Goal: Obtain resource: Obtain resource

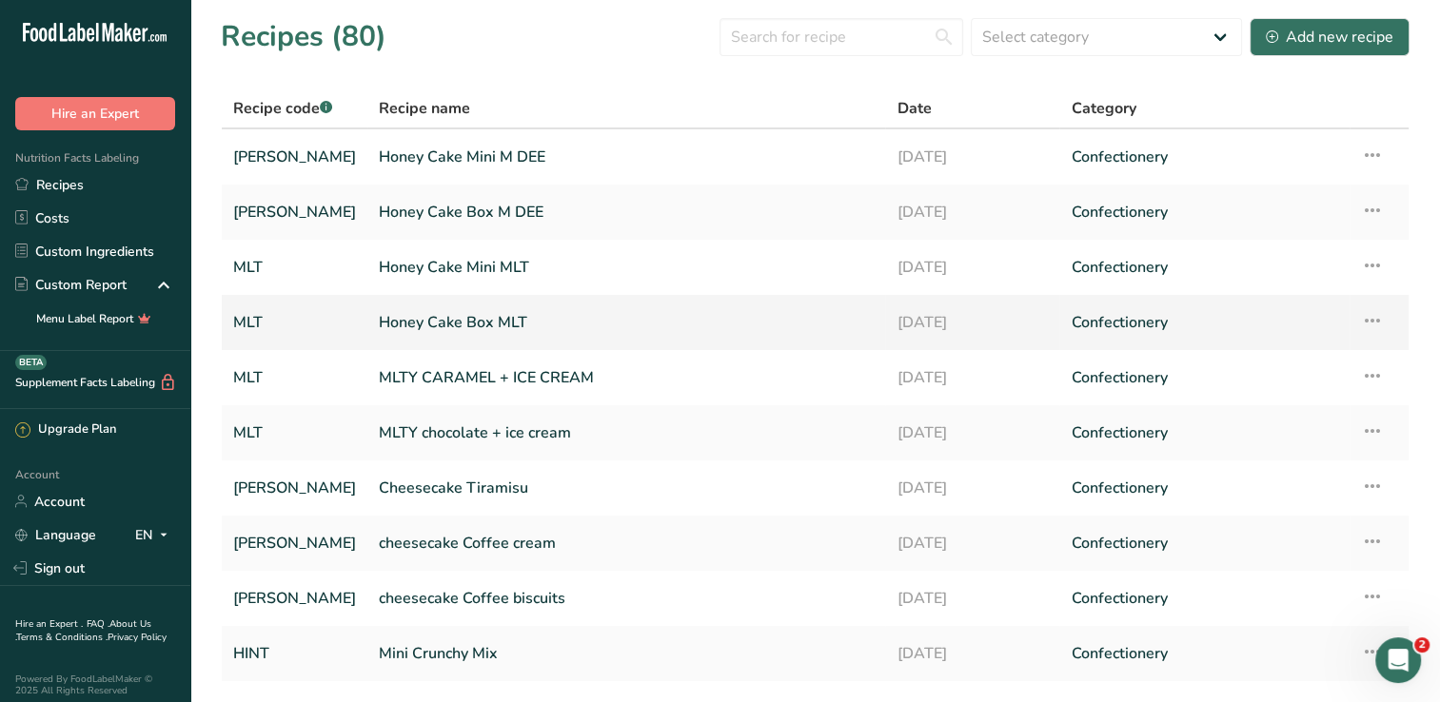
click at [472, 336] on link "Honey Cake Box MLT" at bounding box center [626, 323] width 495 height 40
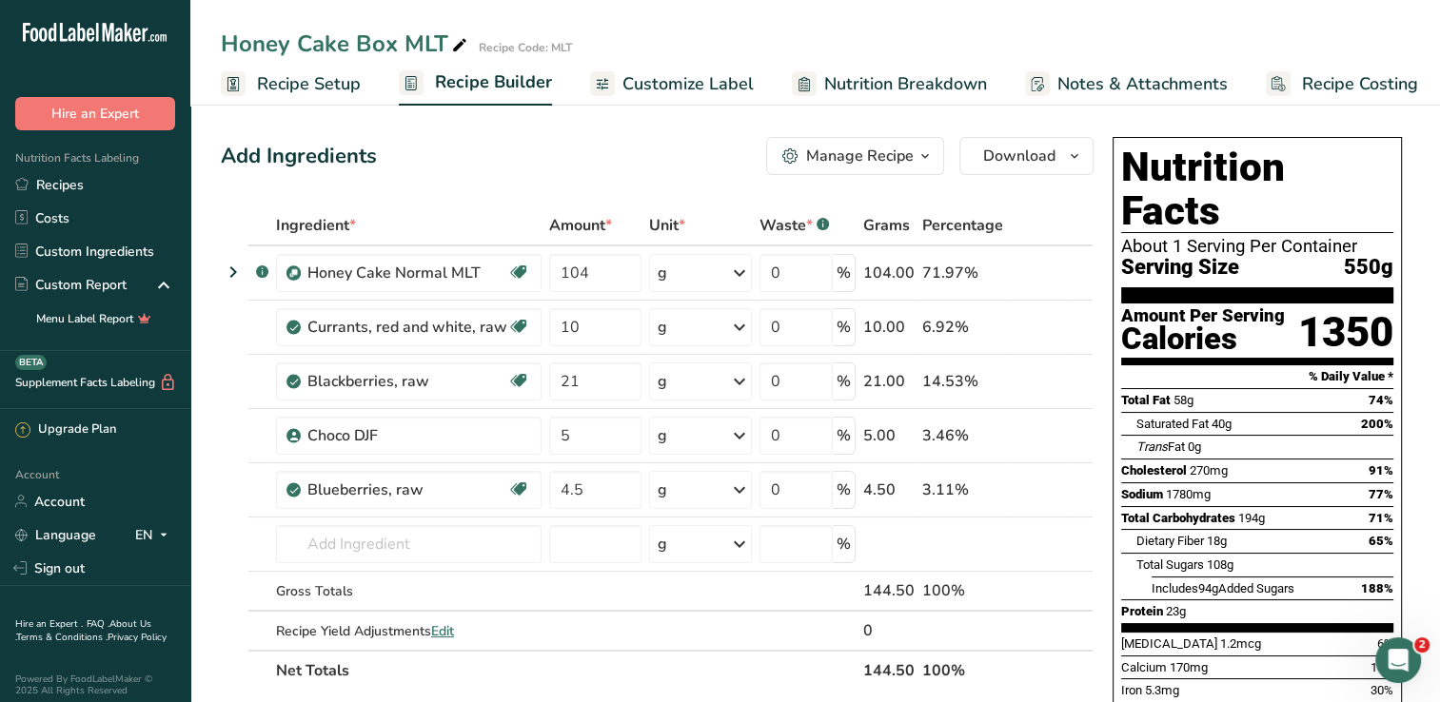
click at [1019, 30] on div "Honey Cake Box MLT Recipe Code: MLT" at bounding box center [815, 44] width 1250 height 34
click at [1014, 194] on div "Add Ingredients Manage Recipe Delete Recipe Duplicate Recipe Scale Recipe Save …" at bounding box center [663, 712] width 884 height 1167
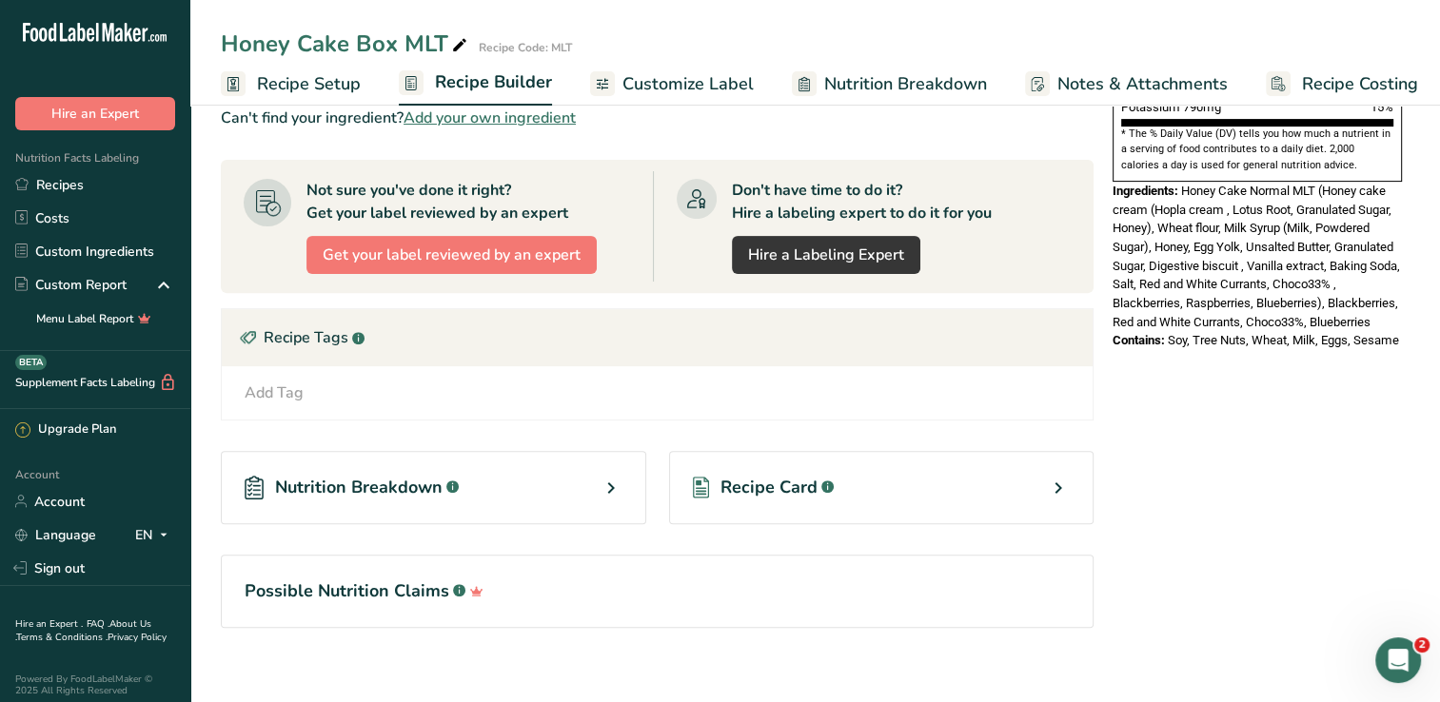
scroll to position [602, 0]
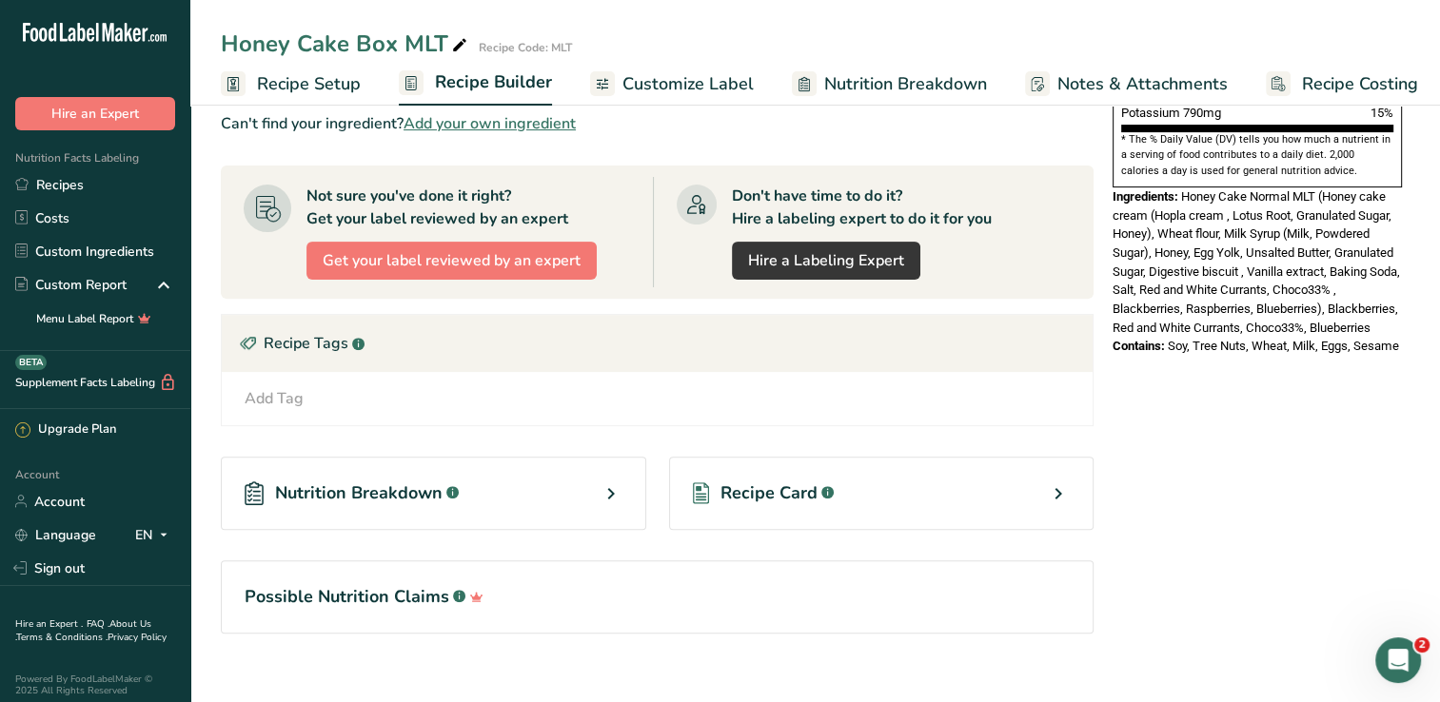
click at [804, 491] on span "Recipe Card" at bounding box center [769, 494] width 97 height 26
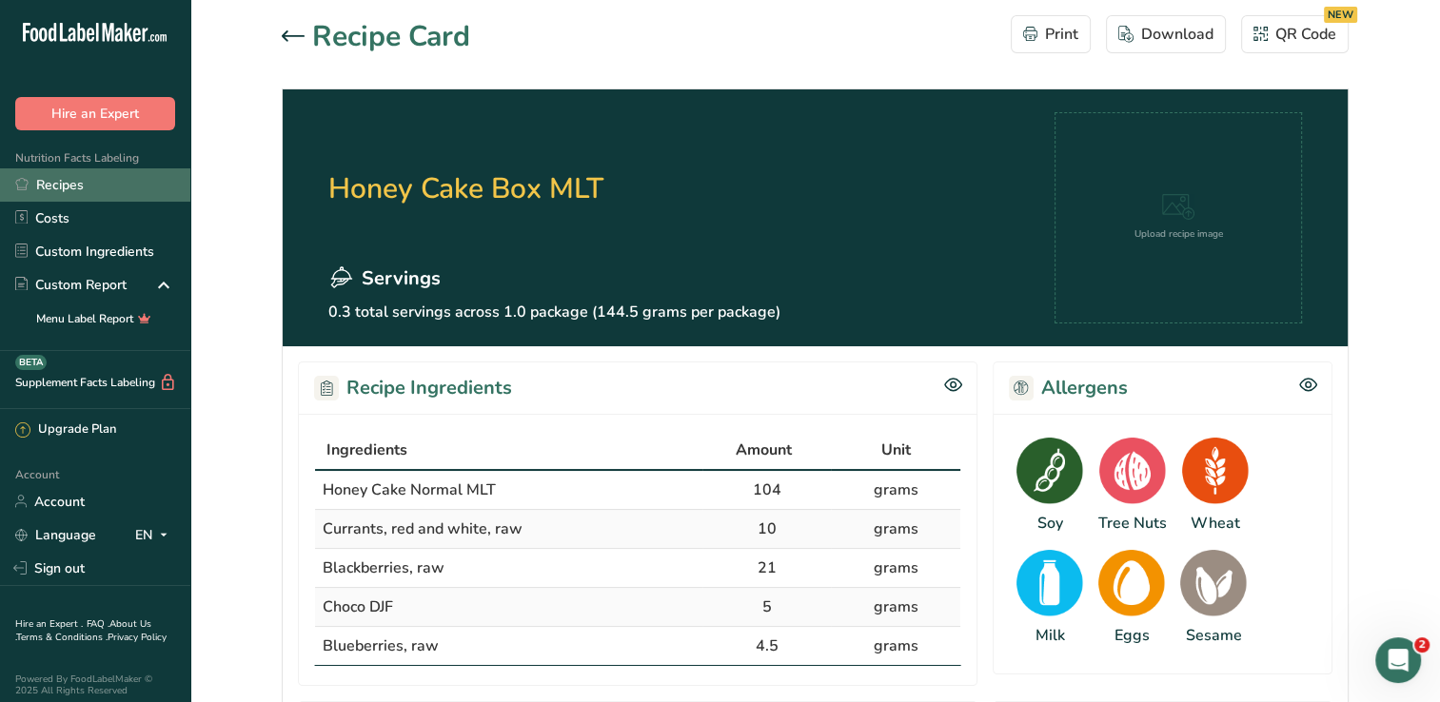
click at [51, 173] on link "Recipes" at bounding box center [95, 184] width 190 height 33
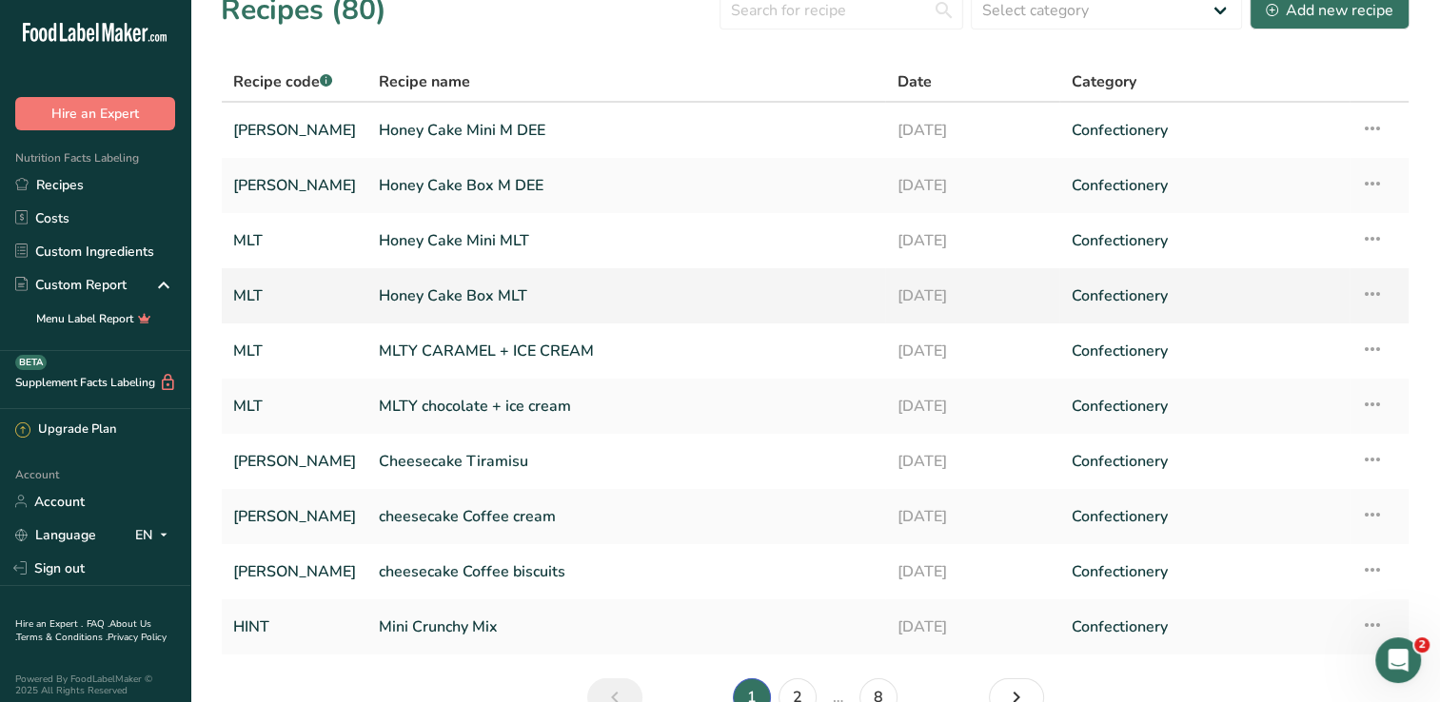
scroll to position [11, 0]
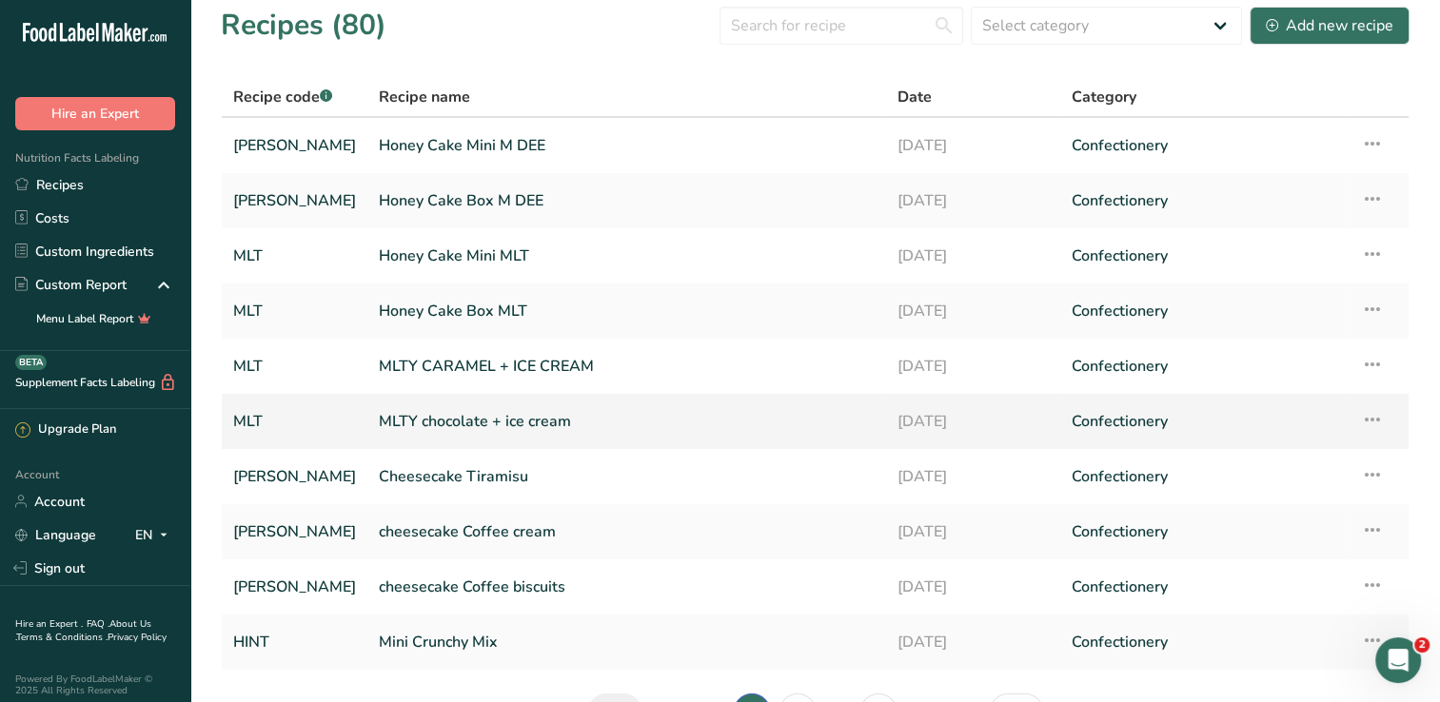
click at [509, 443] on td "MLTY chocolate + ice cream" at bounding box center [626, 421] width 518 height 55
click at [518, 424] on link "MLTY chocolate + ice cream" at bounding box center [626, 422] width 495 height 40
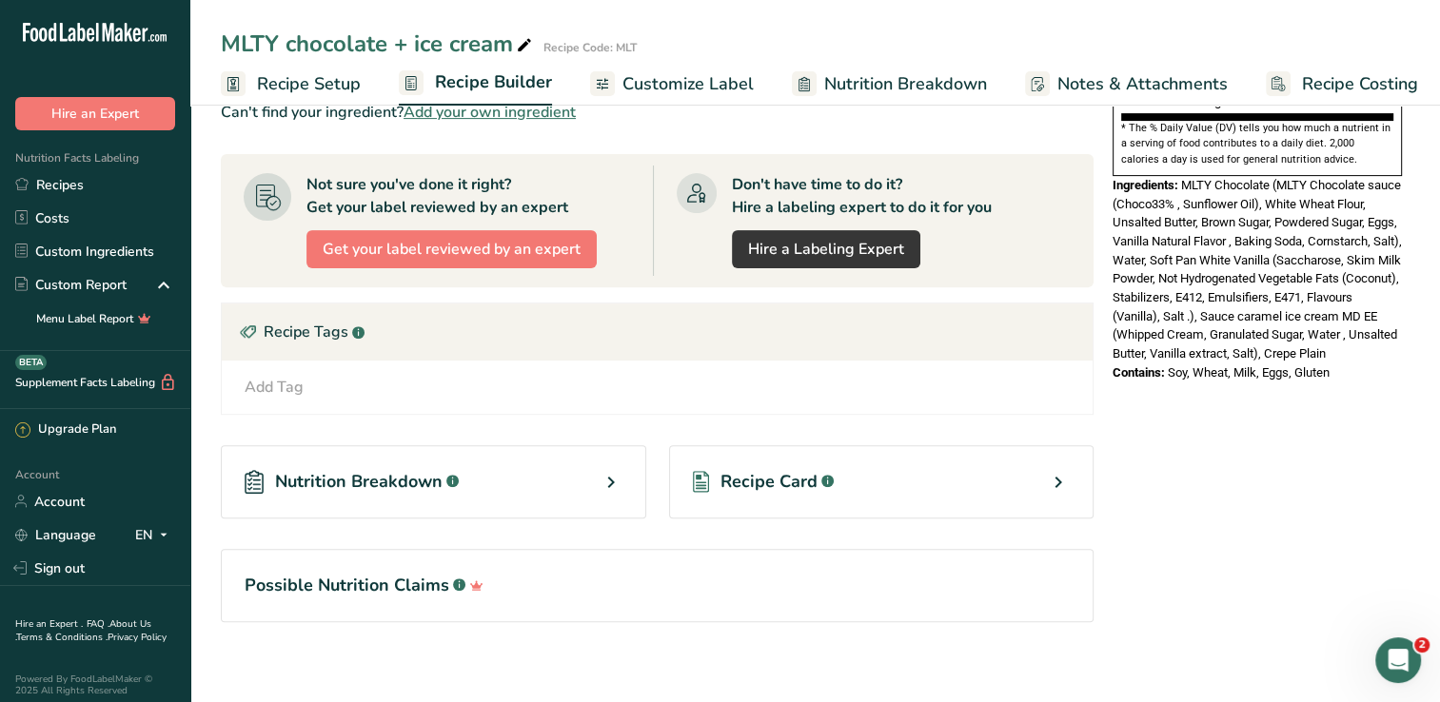
scroll to position [612, 0]
click at [430, 504] on div "Nutrition Breakdown .a-a{fill:#347362;}.b-a{fill:#fff;}" at bounding box center [433, 482] width 425 height 73
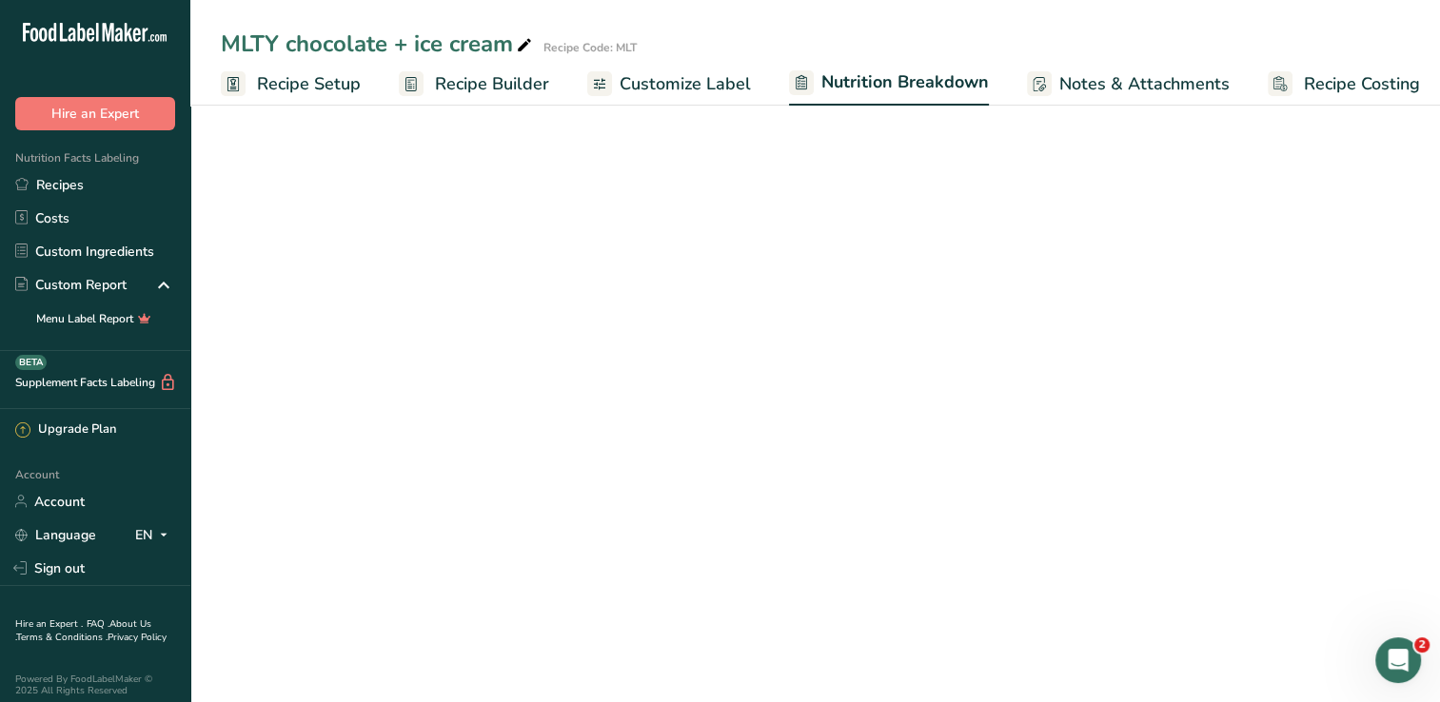
select select "Calories"
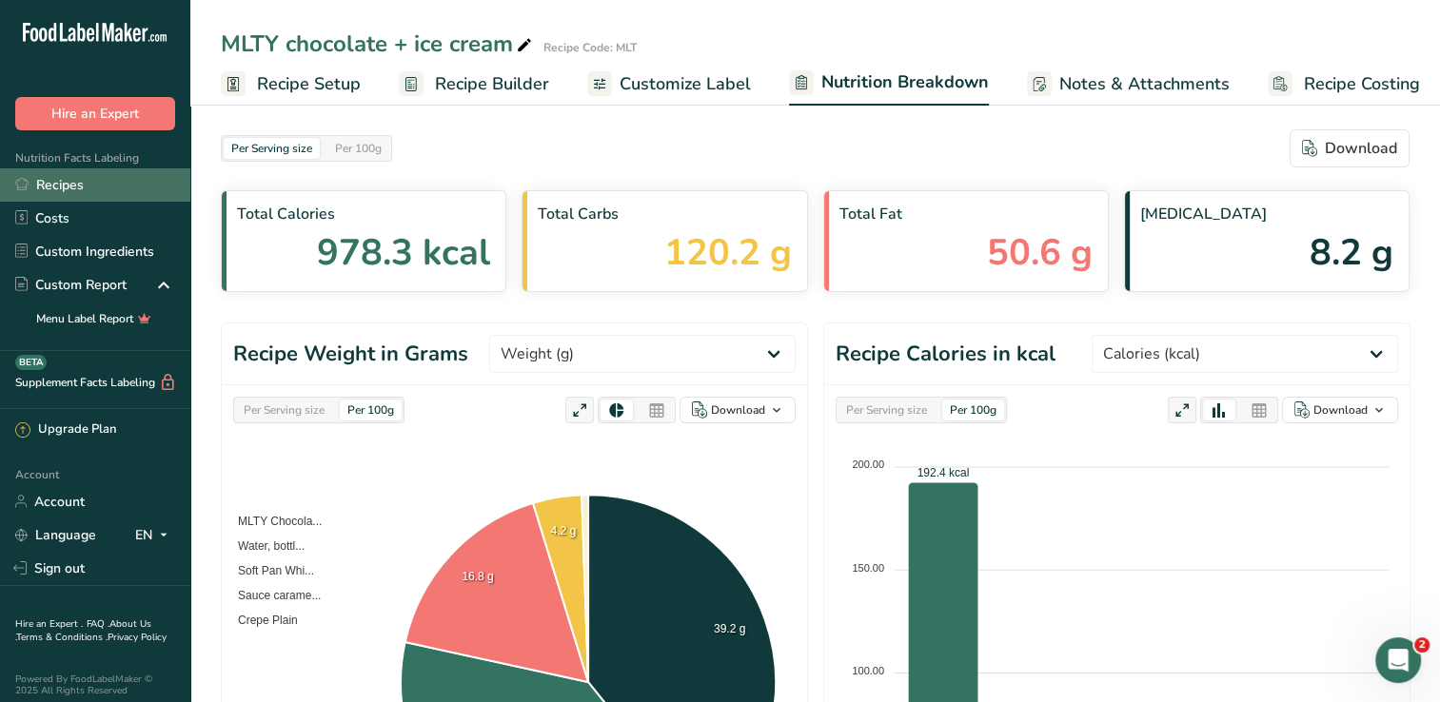
click at [69, 175] on link "Recipes" at bounding box center [95, 184] width 190 height 33
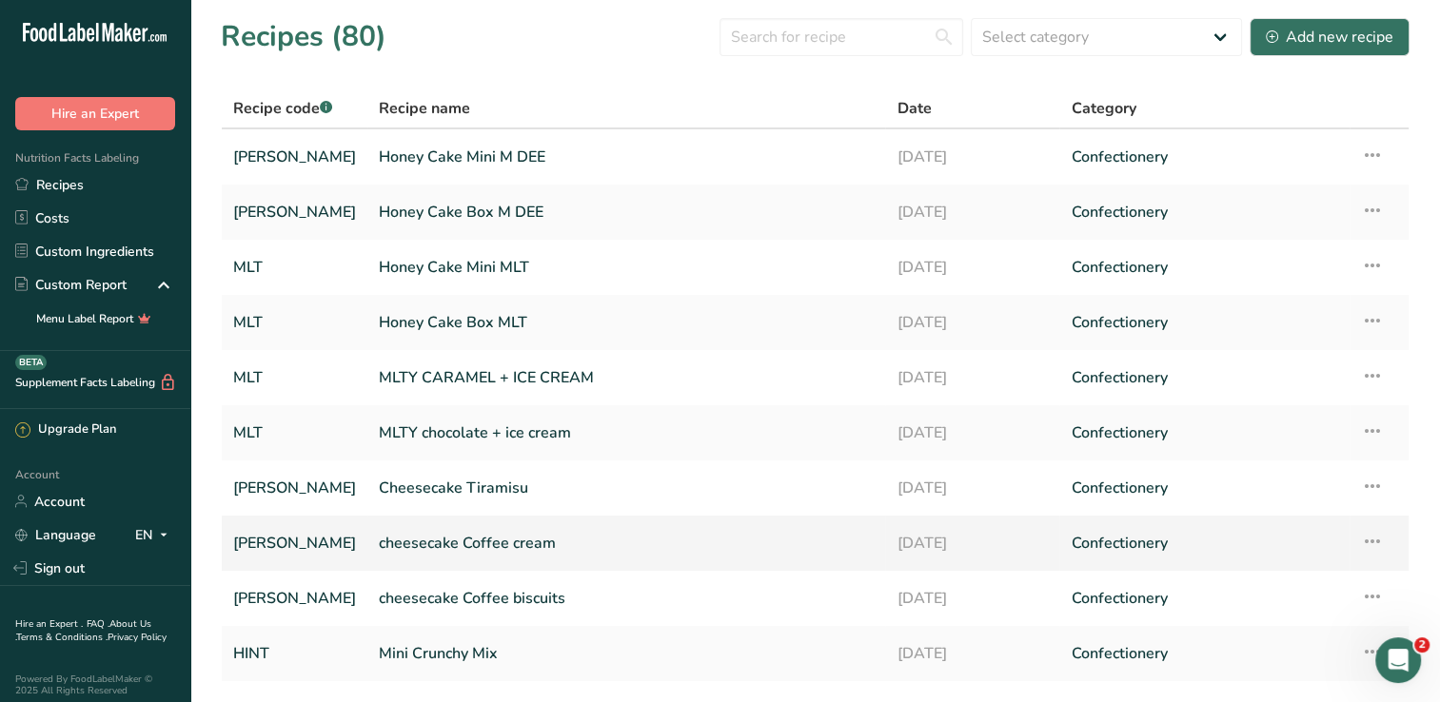
scroll to position [130, 0]
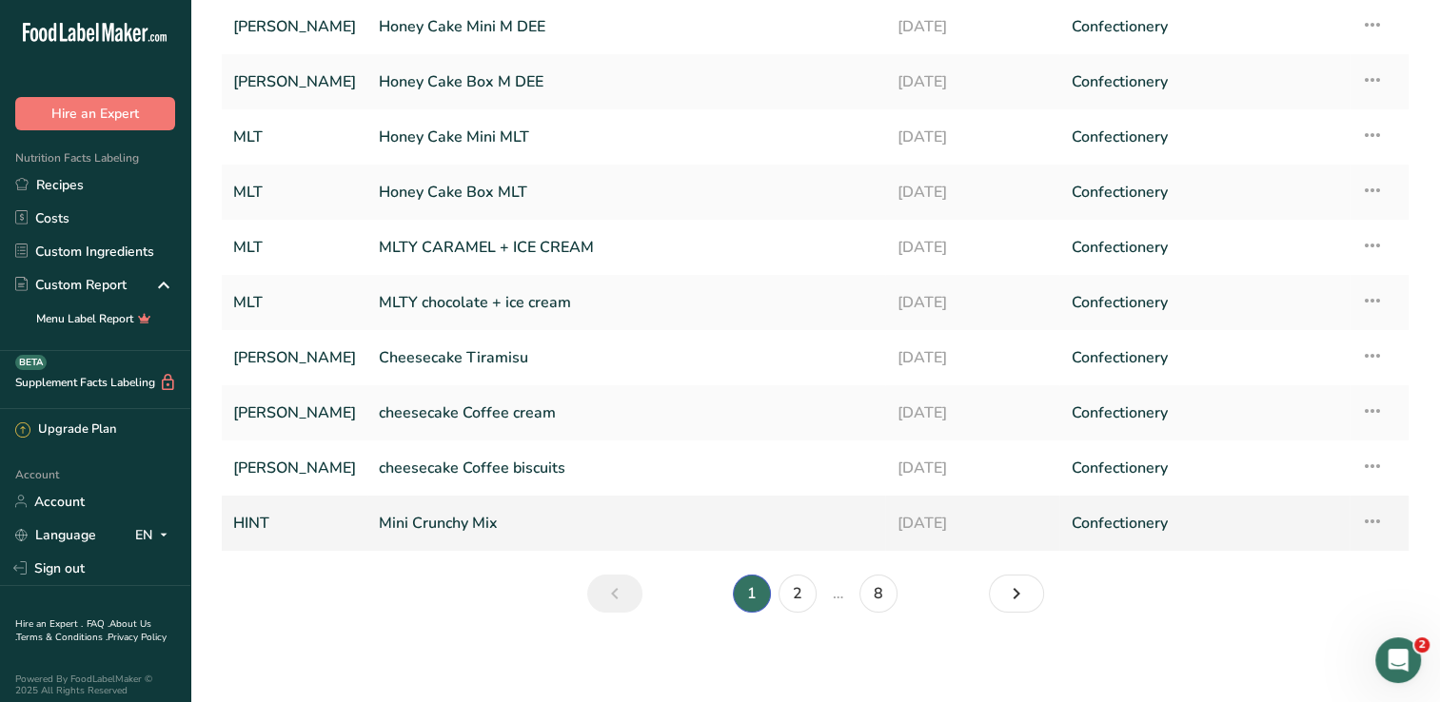
click at [454, 517] on link "Mini Crunchy Mix" at bounding box center [626, 523] width 495 height 40
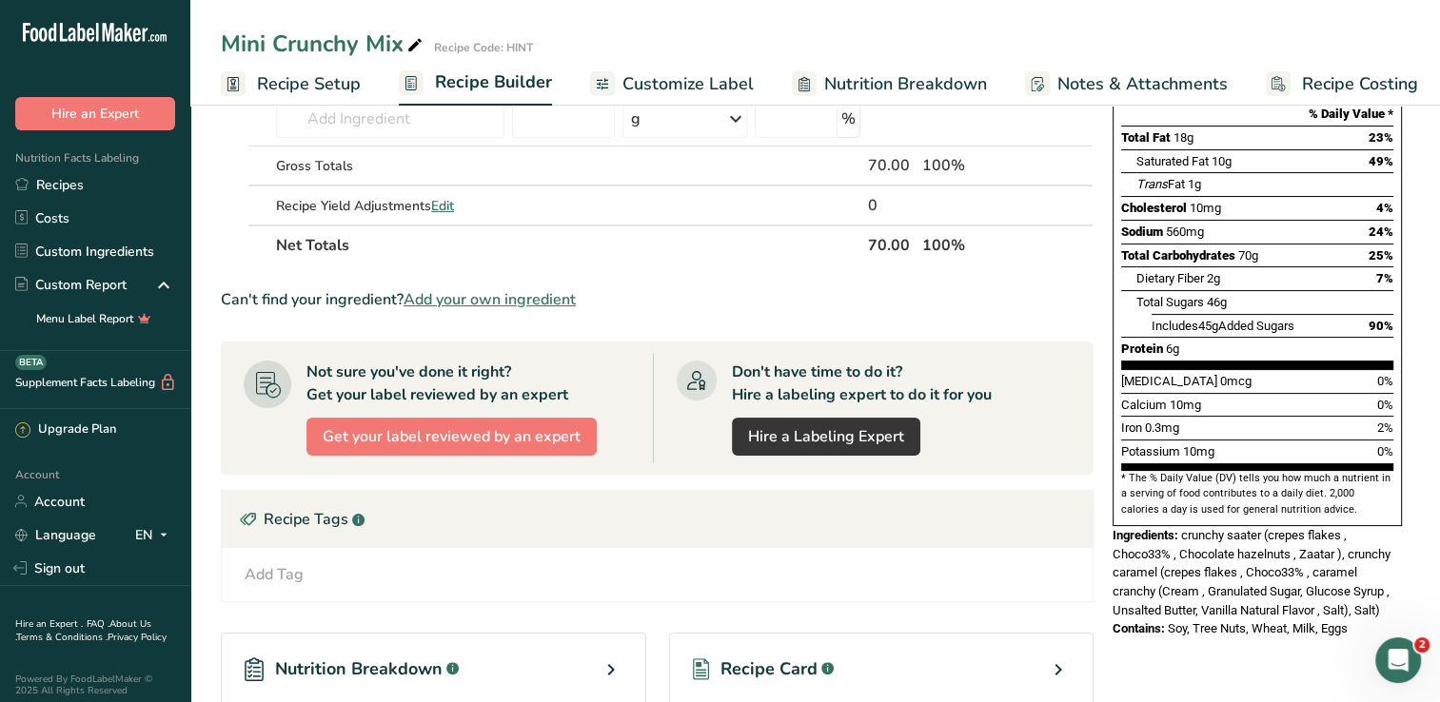
scroll to position [266, 0]
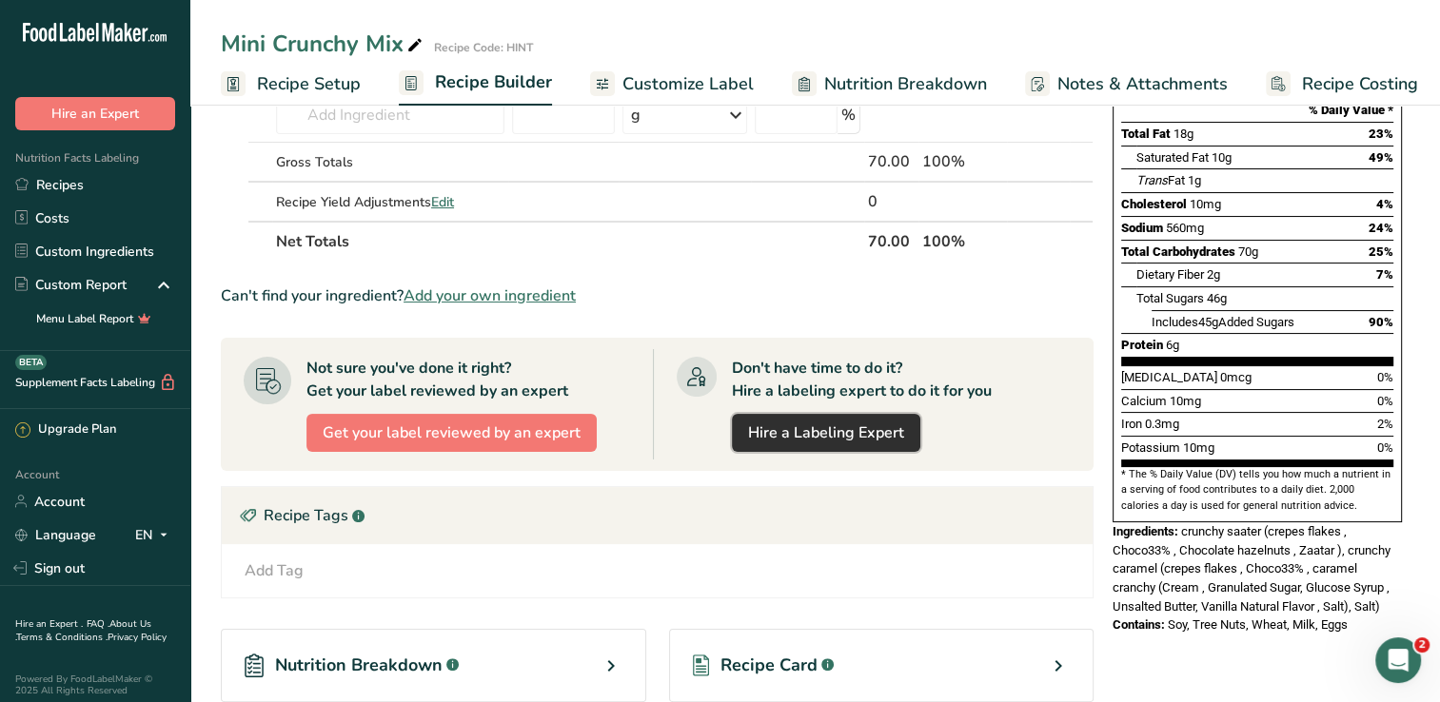
click at [803, 443] on link "Hire a Labeling Expert" at bounding box center [826, 433] width 188 height 38
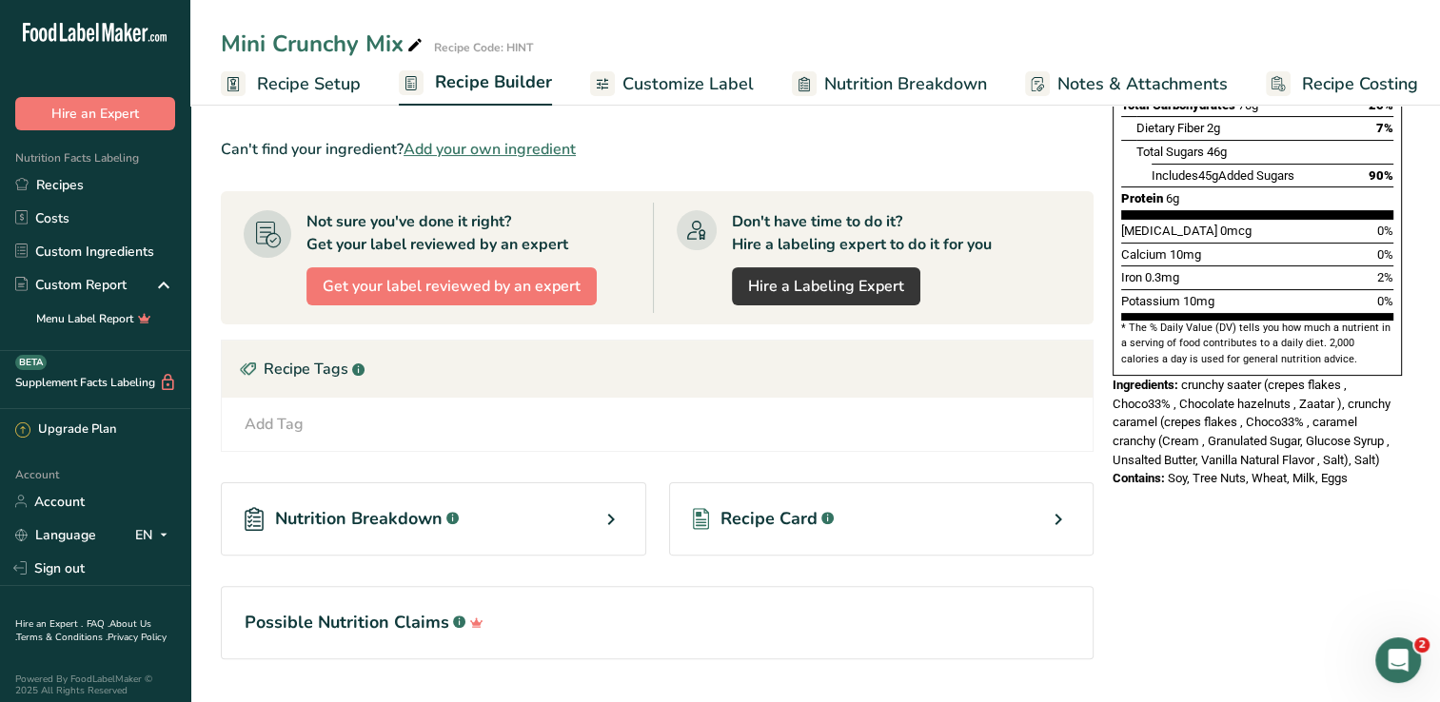
scroll to position [457, 0]
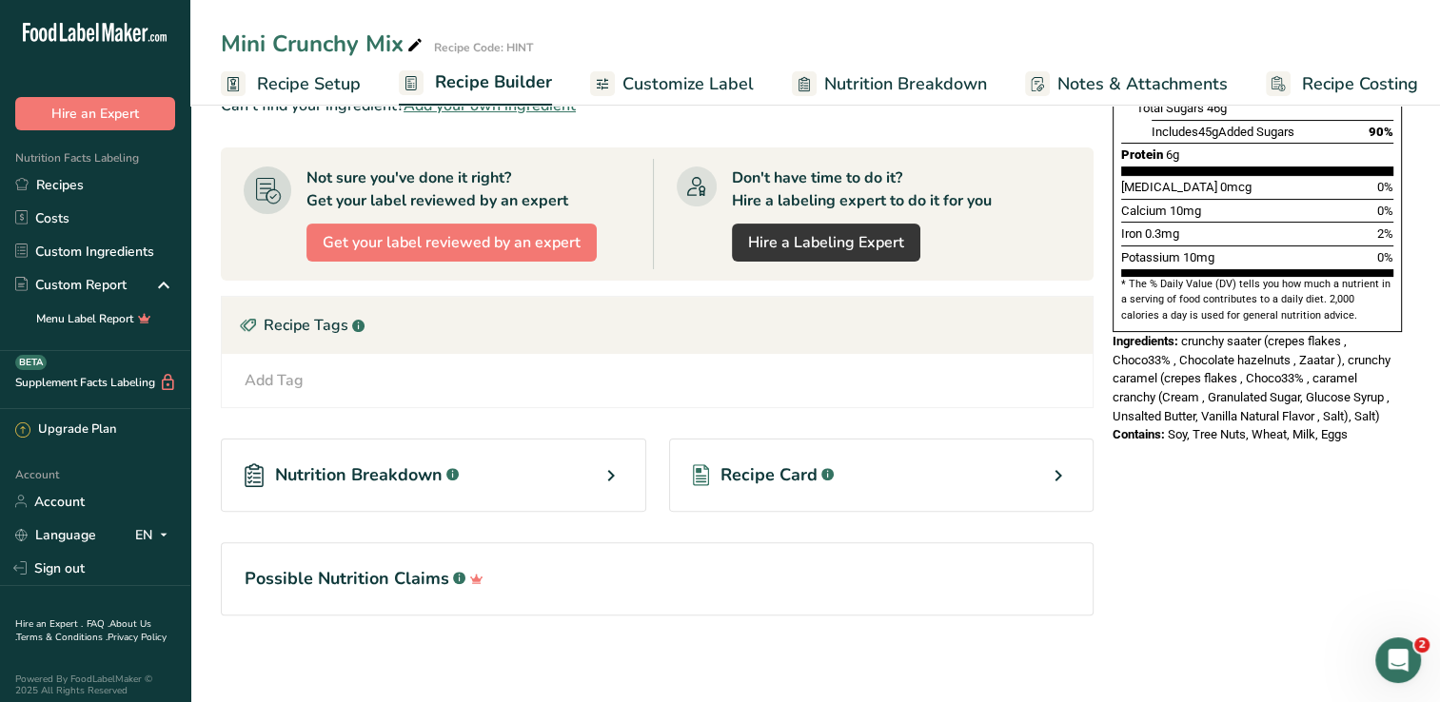
click at [816, 456] on div "Recipe Card .a-a{fill:#347362;}.b-a{fill:#fff;}" at bounding box center [881, 475] width 425 height 73
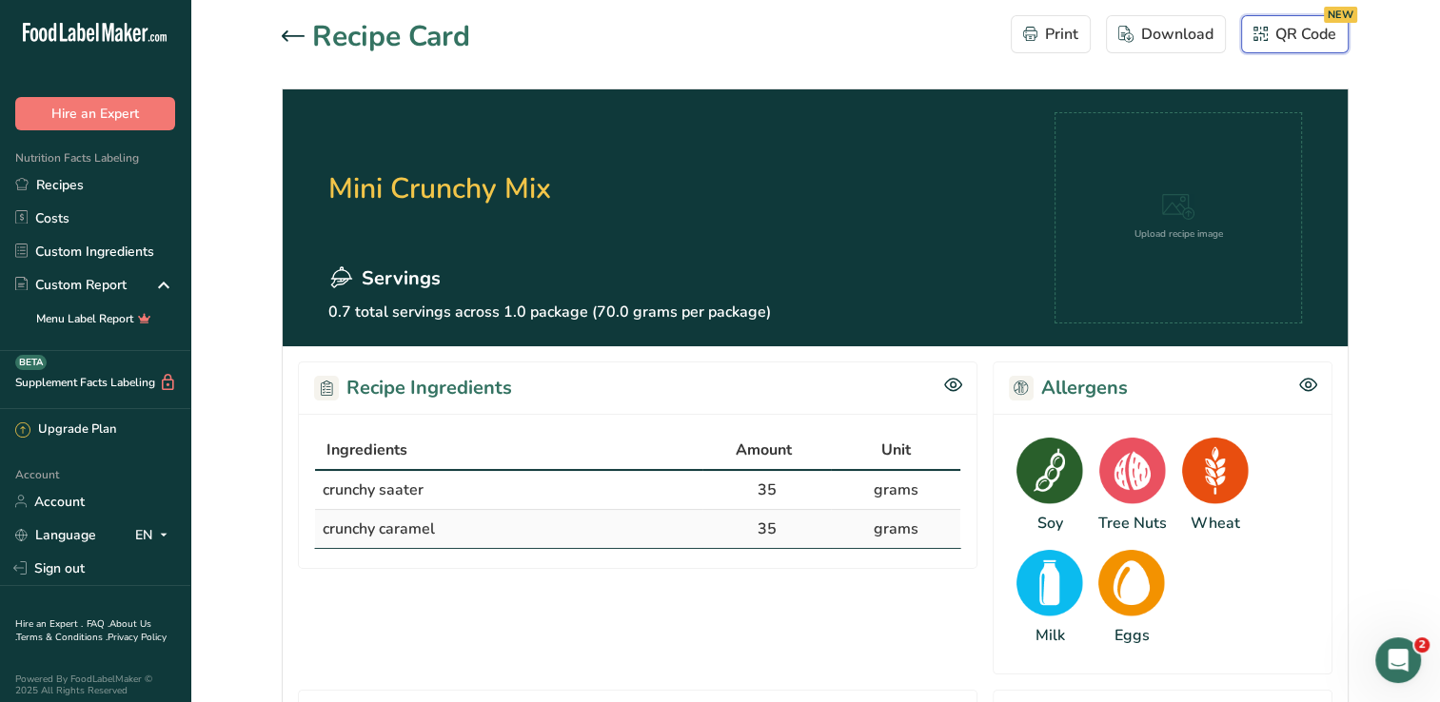
click at [1293, 38] on div "QR Code NEW" at bounding box center [1295, 34] width 83 height 23
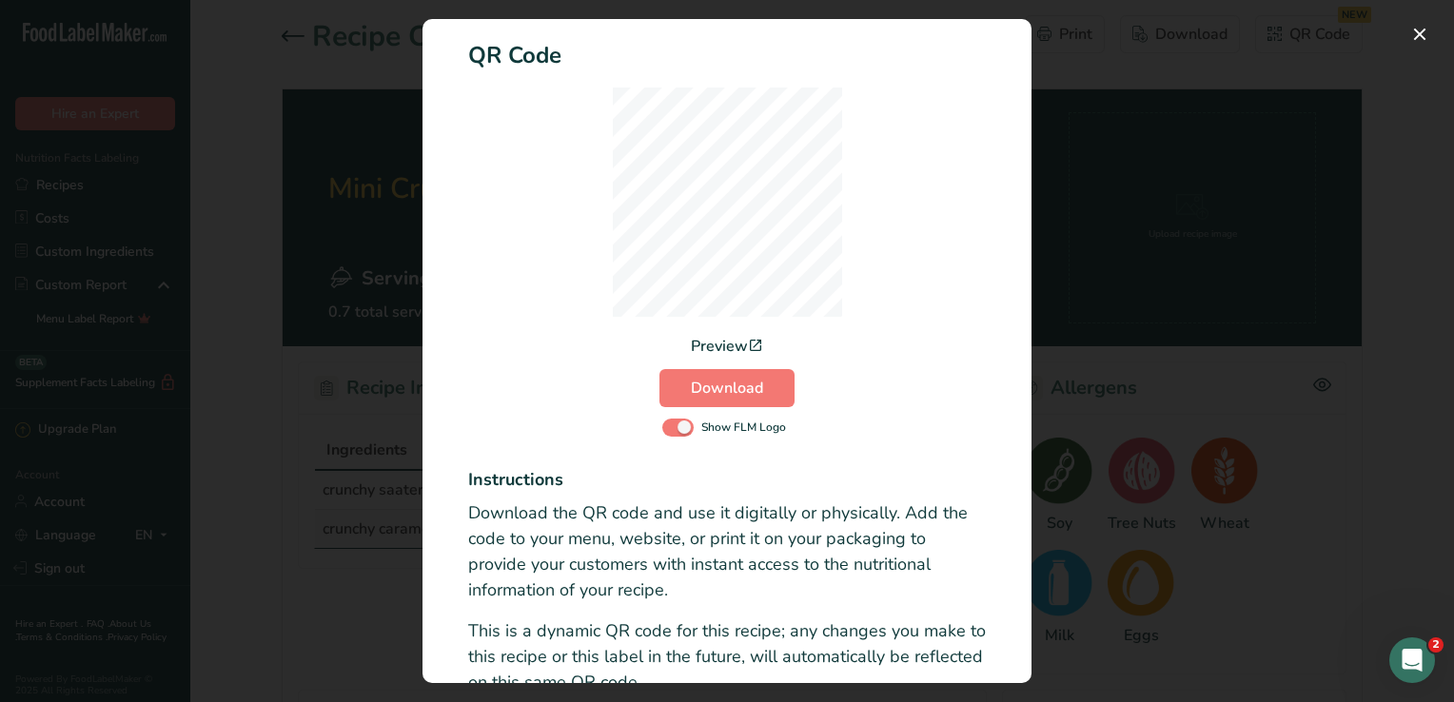
click at [1133, 110] on div "Activity Log Modal" at bounding box center [727, 351] width 1454 height 702
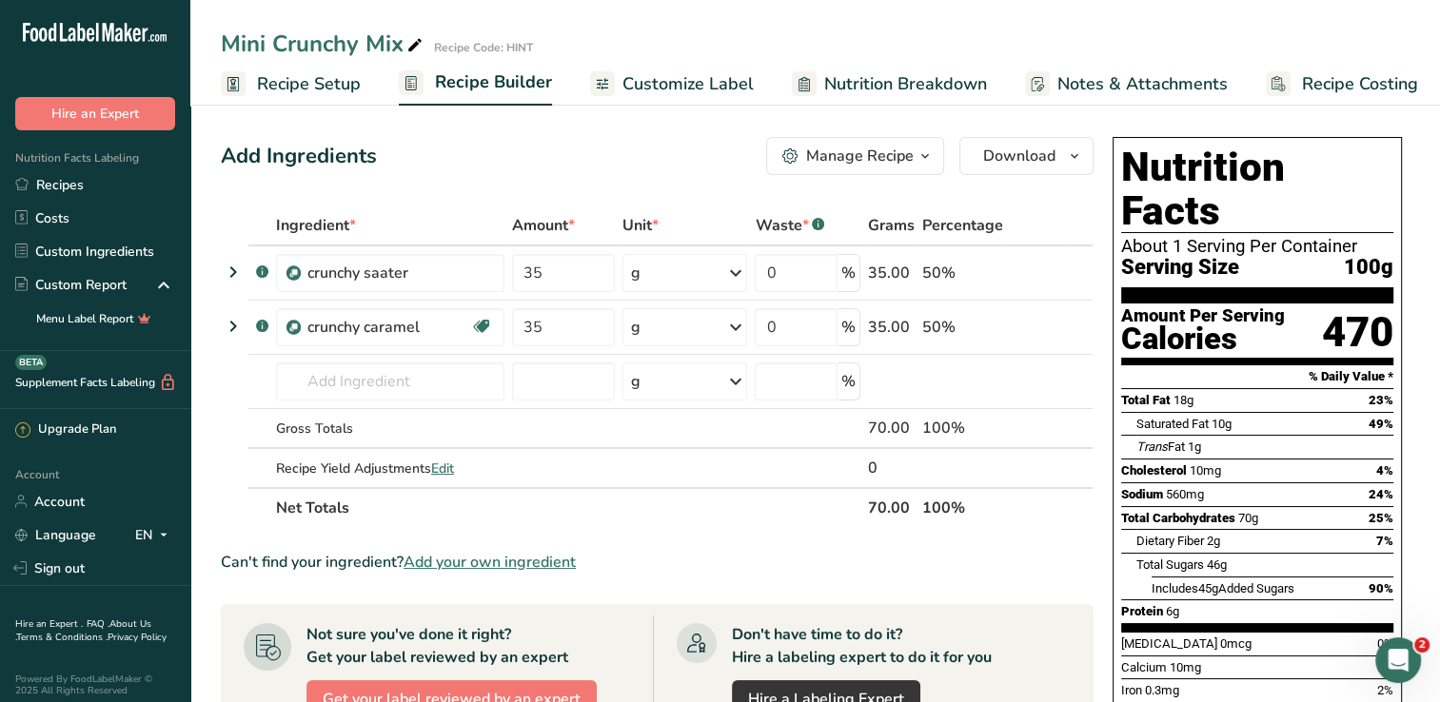
click at [925, 153] on icon "button" at bounding box center [925, 157] width 15 height 24
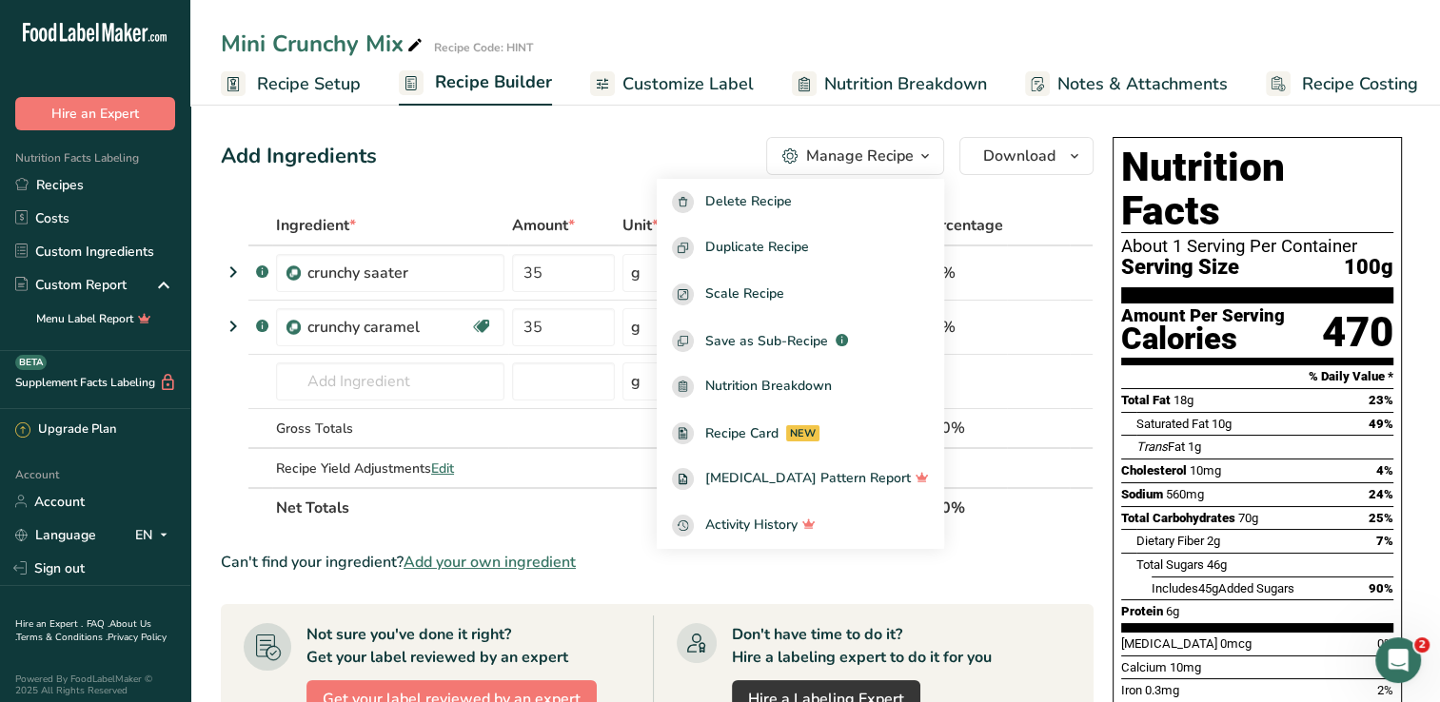
click at [995, 190] on div "Add Ingredients Manage Recipe Delete Recipe Duplicate Recipe Scale Recipe Save …" at bounding box center [663, 631] width 884 height 1004
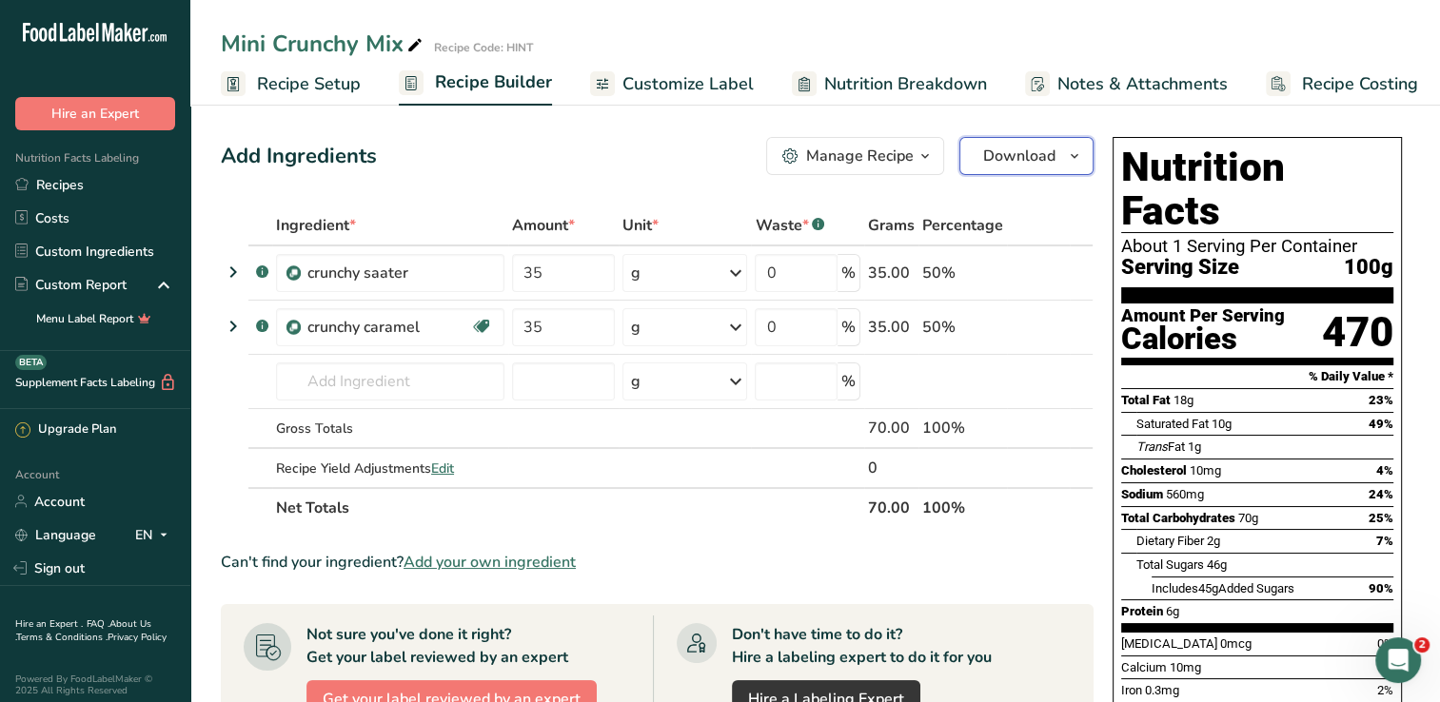
click at [1056, 156] on button "Download" at bounding box center [1026, 156] width 134 height 38
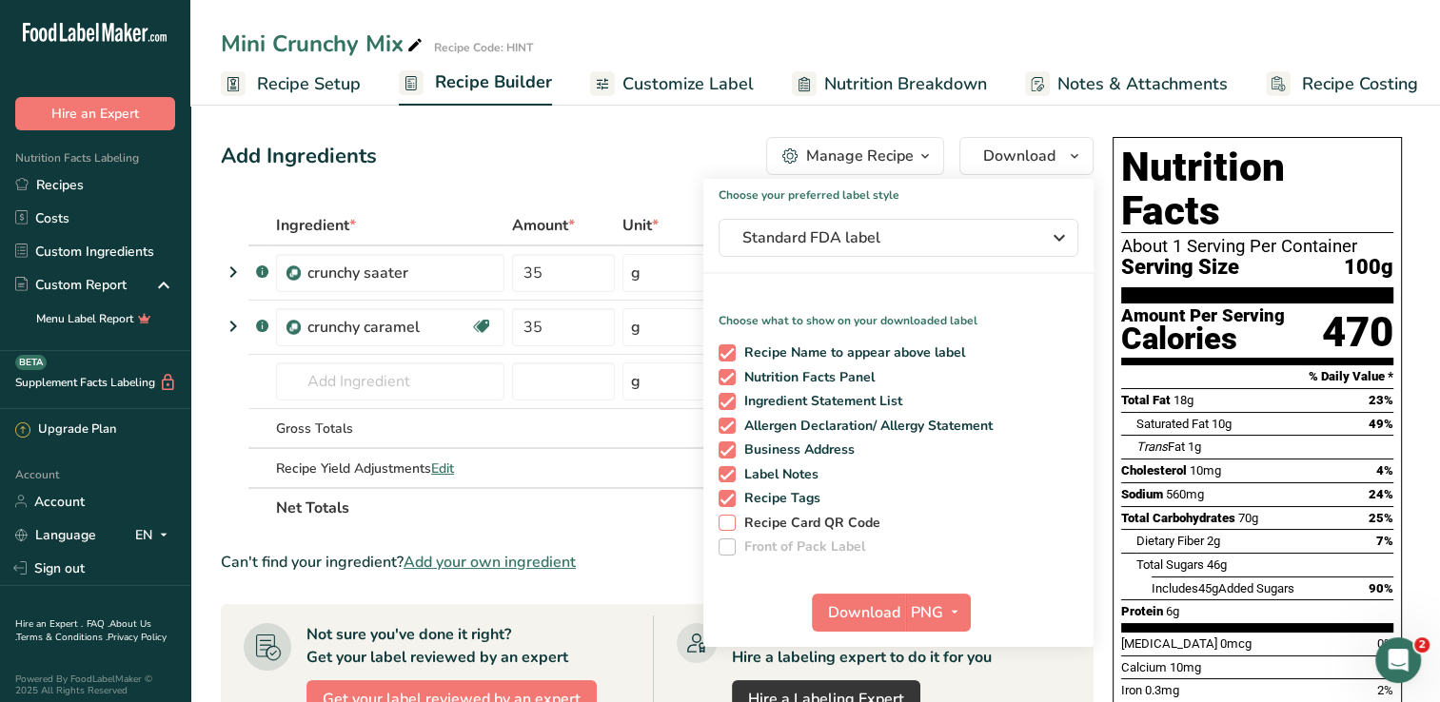
click at [725, 527] on span at bounding box center [727, 523] width 17 height 17
click at [725, 527] on input "Recipe Card QR Code" at bounding box center [725, 523] width 12 height 12
click at [727, 523] on span at bounding box center [727, 523] width 17 height 17
click at [727, 523] on input "Recipe Card QR Code" at bounding box center [725, 523] width 12 height 12
checkbox input "false"
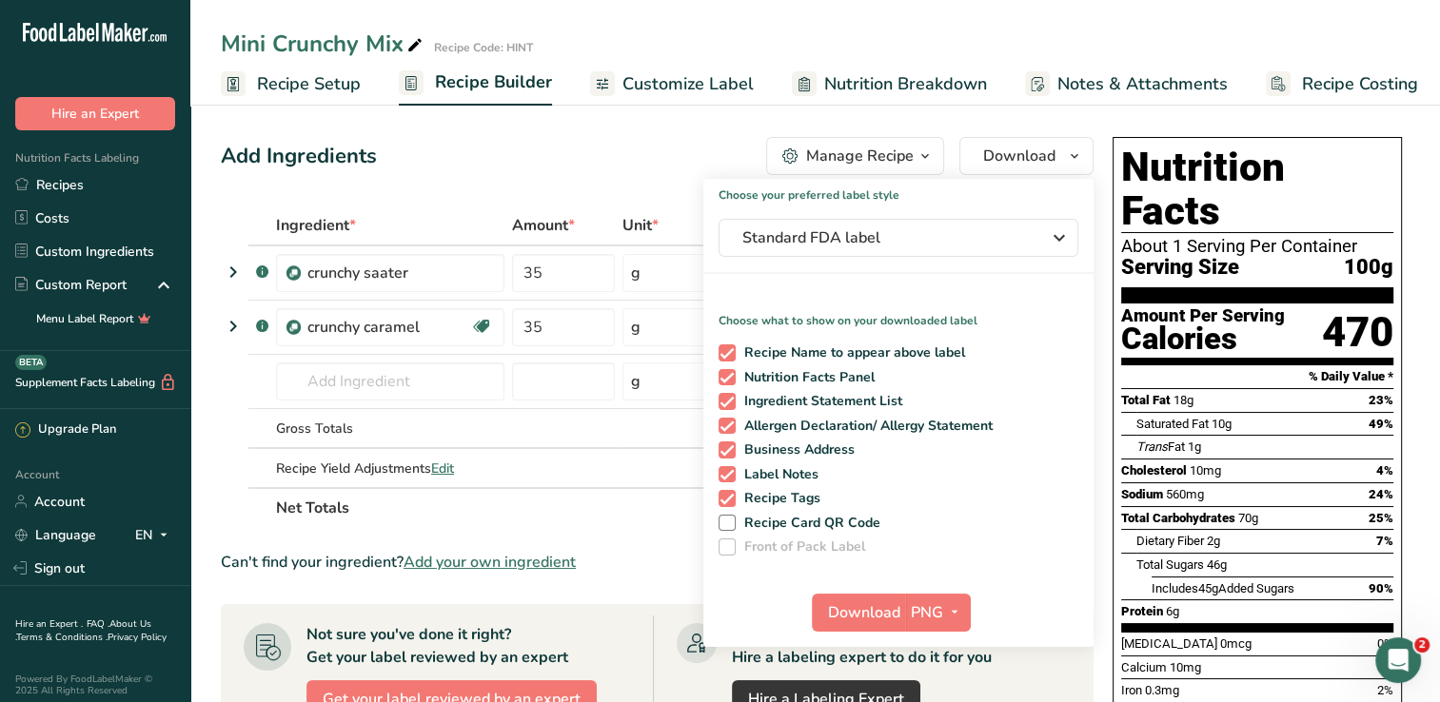
click at [655, 134] on div "Add Ingredients Manage Recipe Delete Recipe Duplicate Recipe Scale Recipe Save …" at bounding box center [663, 631] width 884 height 1004
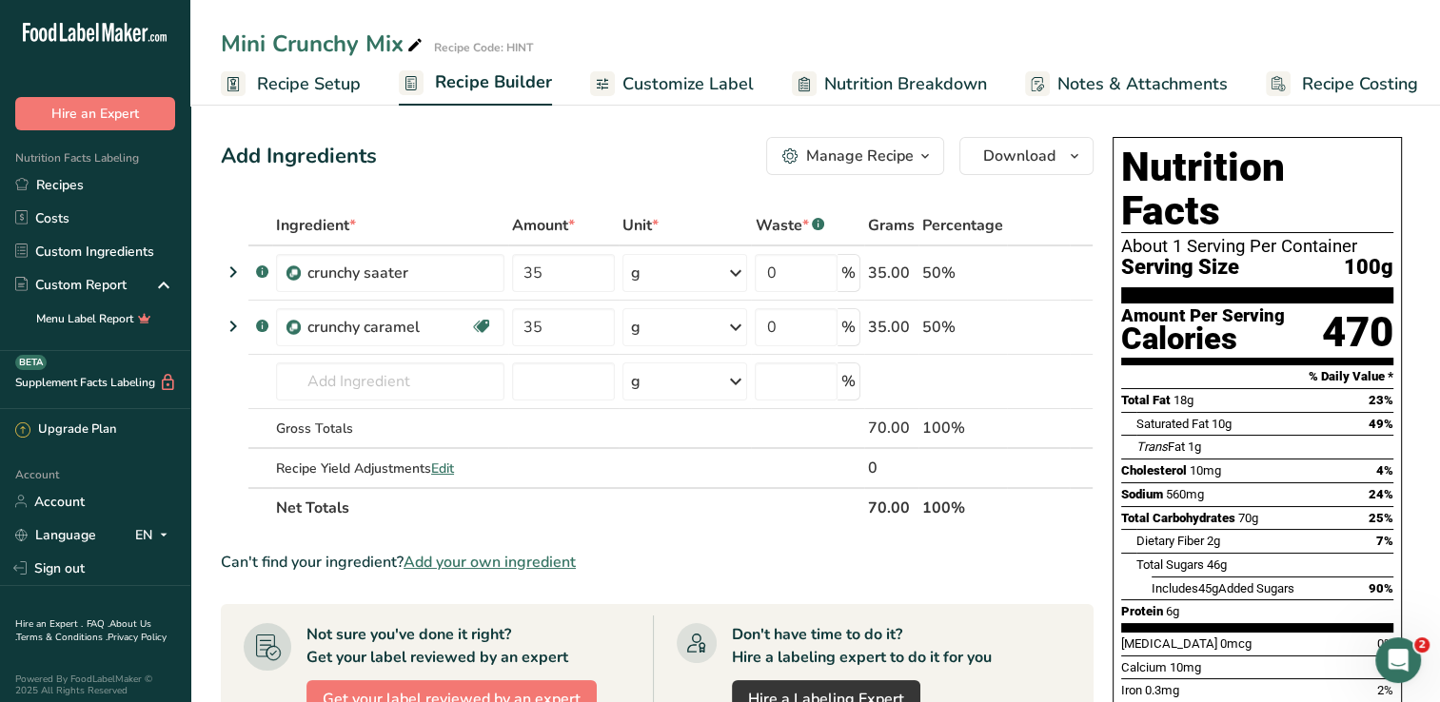
click at [583, 160] on div "Add Ingredients Manage Recipe Delete Recipe Duplicate Recipe Scale Recipe Save …" at bounding box center [657, 156] width 873 height 38
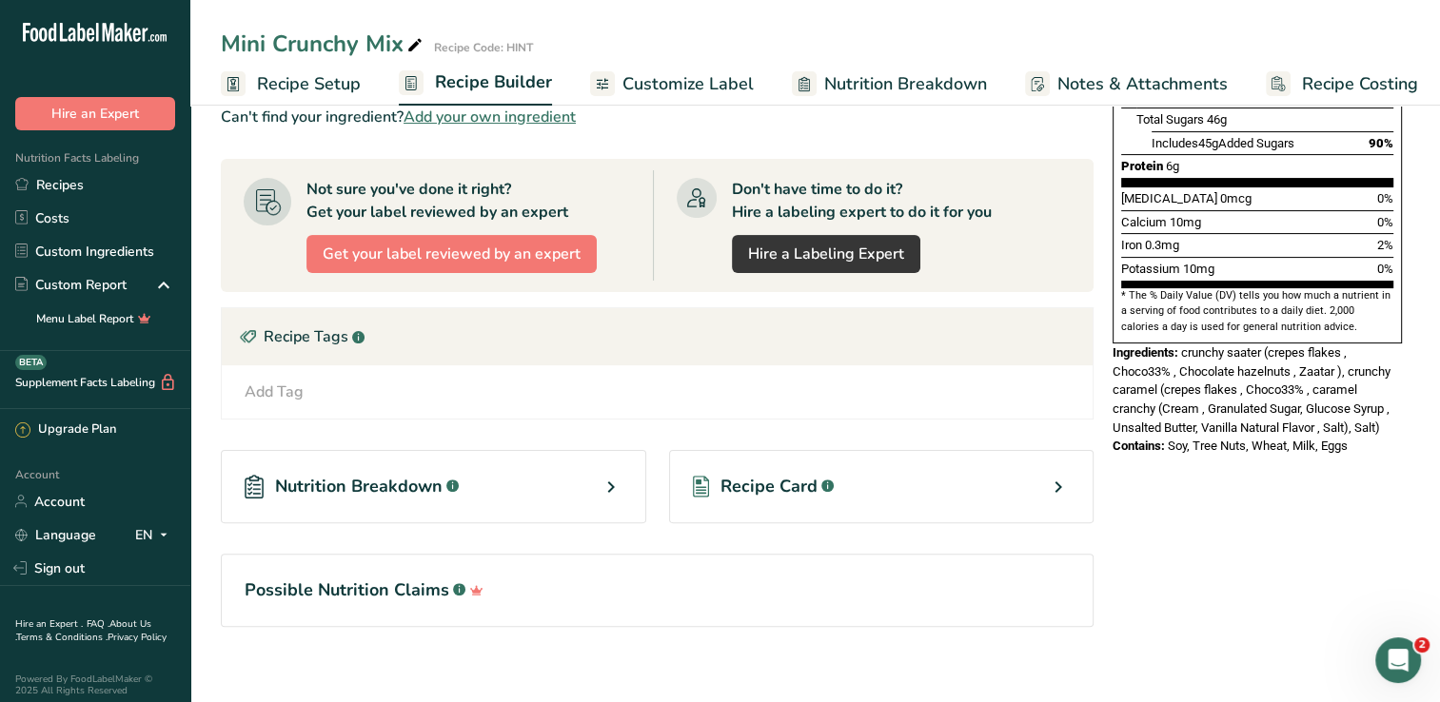
scroll to position [457, 0]
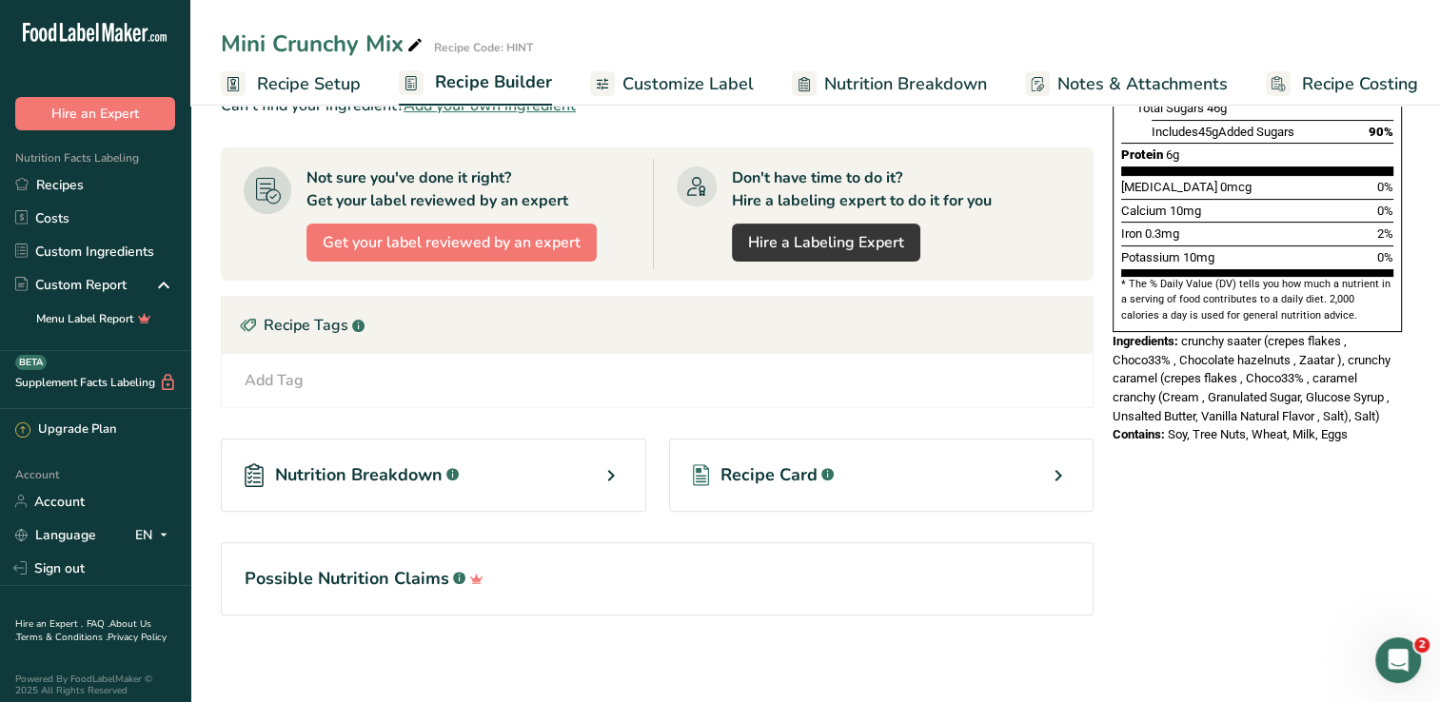
click at [782, 477] on span "Recipe Card" at bounding box center [769, 476] width 97 height 26
